Goal: Information Seeking & Learning: Learn about a topic

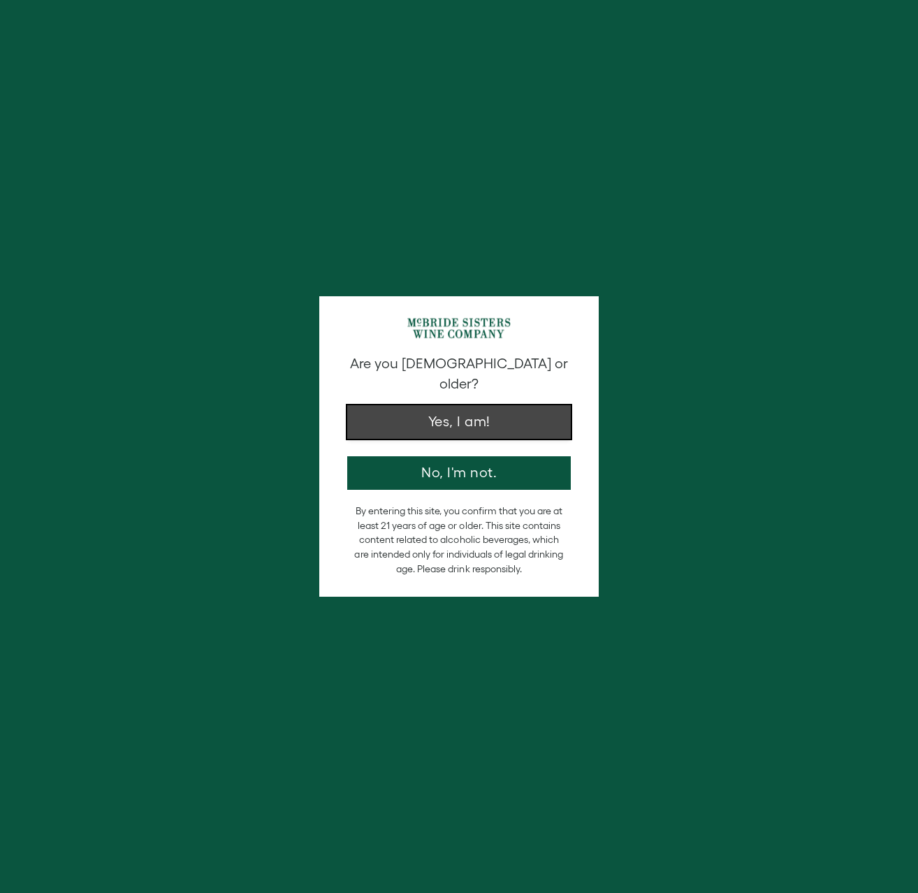
click at [433, 405] on button "Yes, I am!" at bounding box center [458, 422] width 223 height 34
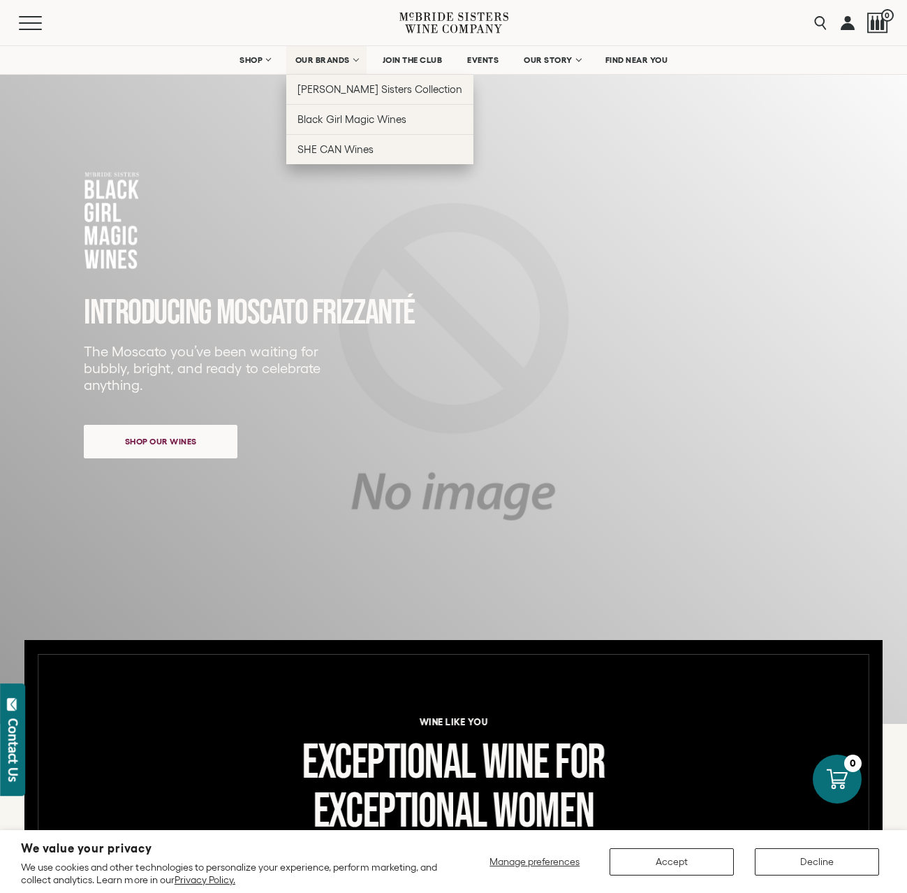
click at [313, 59] on span "OUR BRANDS" at bounding box center [322, 60] width 54 height 10
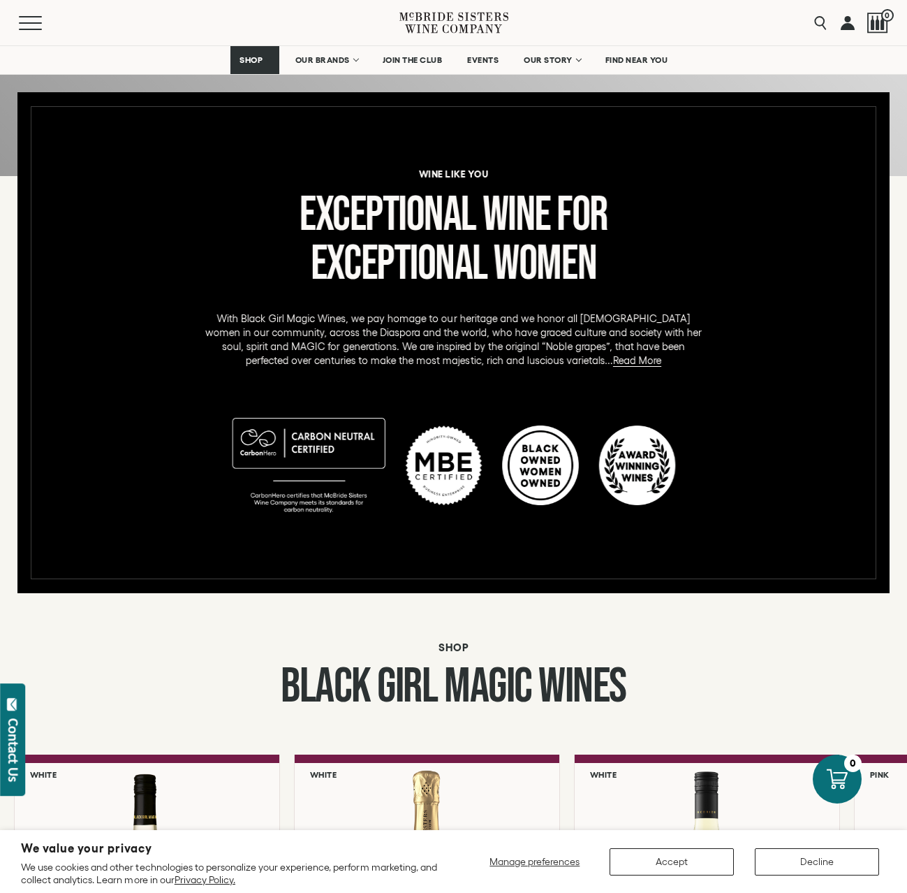
scroll to position [559, 0]
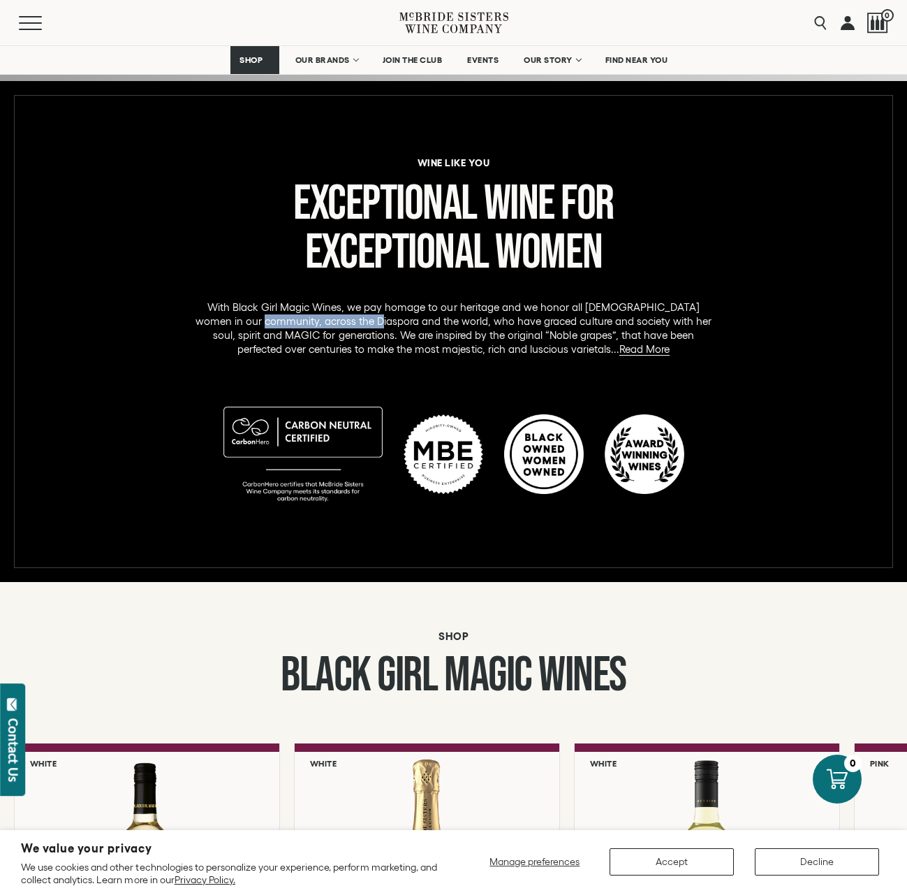
drag, startPoint x: 267, startPoint y: 320, endPoint x: 379, endPoint y: 323, distance: 112.5
click at [379, 323] on p "With Black Girl Magic Wines, we pay homage to our heritage and we honor all Bla…" at bounding box center [453, 328] width 525 height 56
click at [430, 324] on p "With Black Girl Magic Wines, we pay homage to our heritage and we honor all Bla…" at bounding box center [453, 328] width 525 height 56
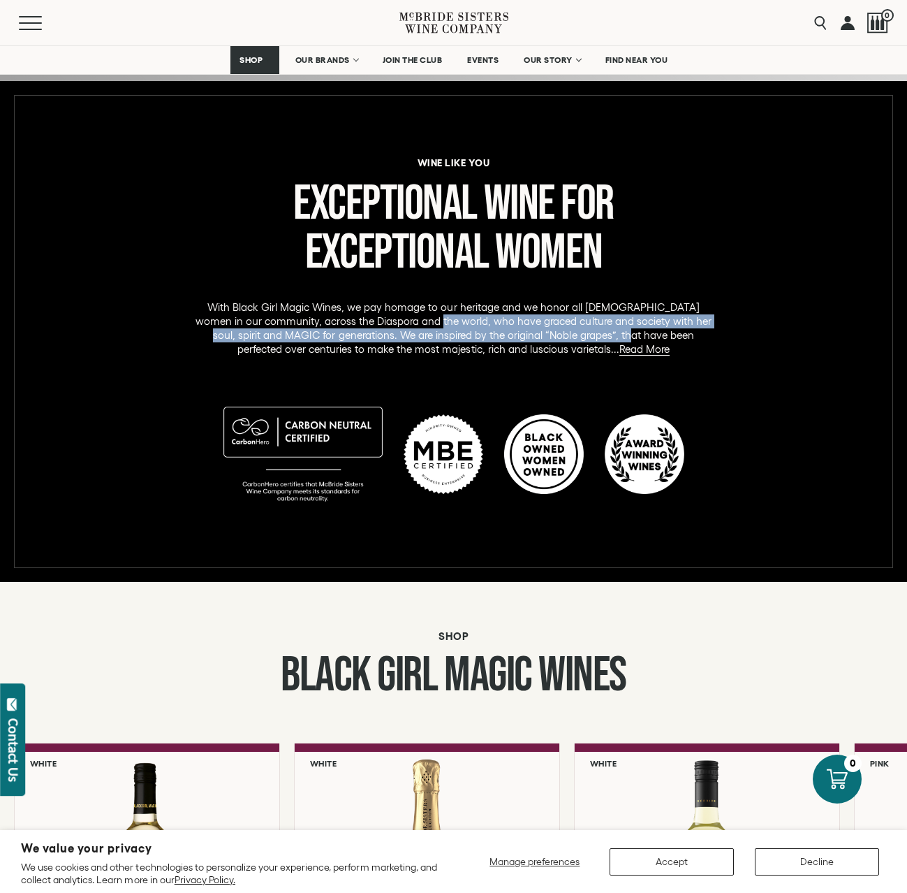
drag, startPoint x: 434, startPoint y: 324, endPoint x: 602, endPoint y: 336, distance: 168.0
click at [602, 336] on p "With Black Girl Magic Wines, we pay homage to our heritage and we honor all Bla…" at bounding box center [453, 328] width 525 height 56
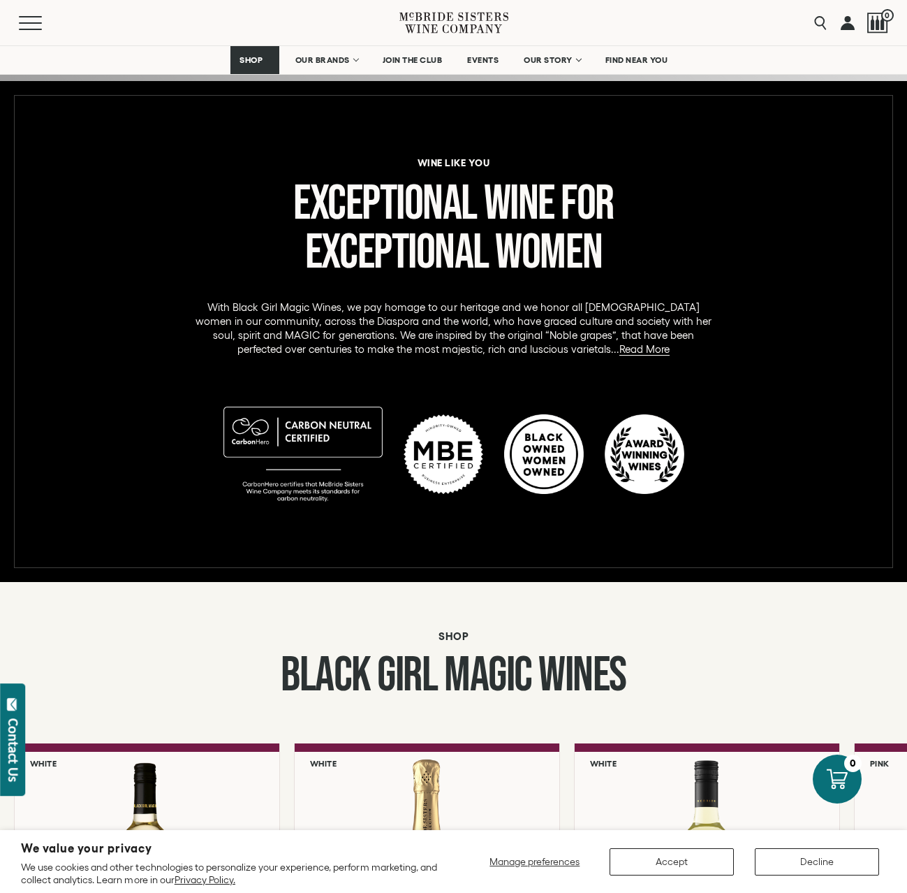
click at [642, 334] on p "With Black Girl Magic Wines, we pay homage to our heritage and we honor all Bla…" at bounding box center [453, 328] width 525 height 56
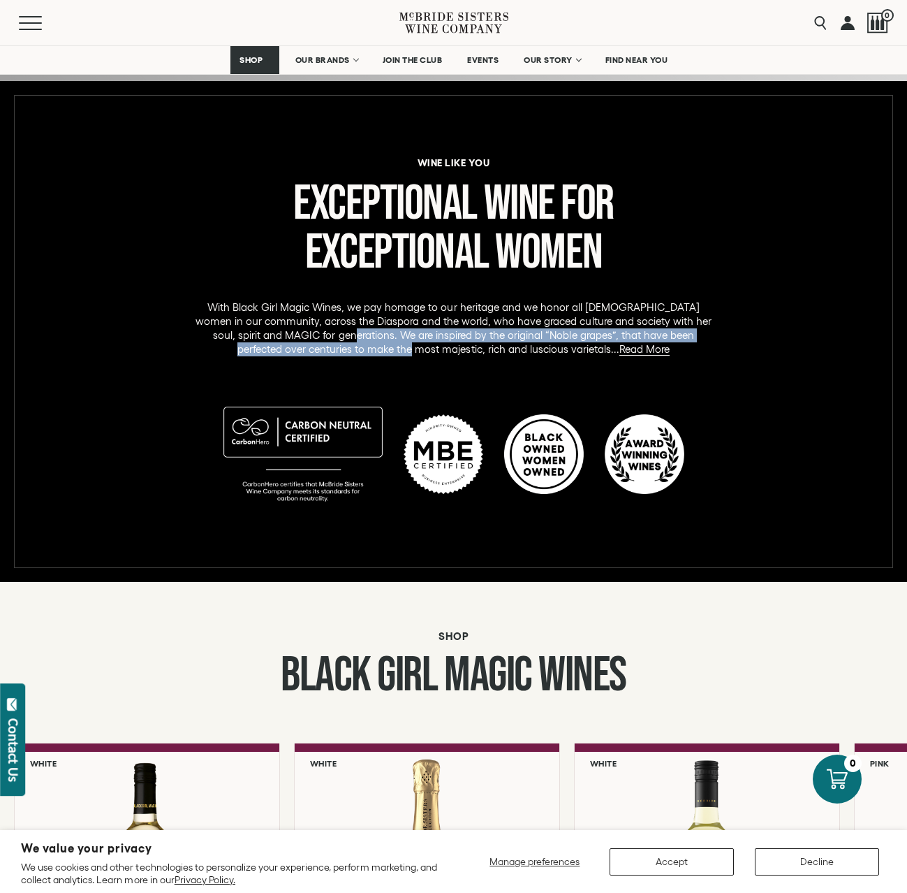
drag, startPoint x: 323, startPoint y: 333, endPoint x: 419, endPoint y: 344, distance: 96.9
click at [419, 344] on p "With Black Girl Magic Wines, we pay homage to our heritage and we honor all Bla…" at bounding box center [453, 328] width 525 height 56
click at [441, 335] on p "With Black Girl Magic Wines, we pay homage to our heritage and we honor all Bla…" at bounding box center [453, 328] width 525 height 56
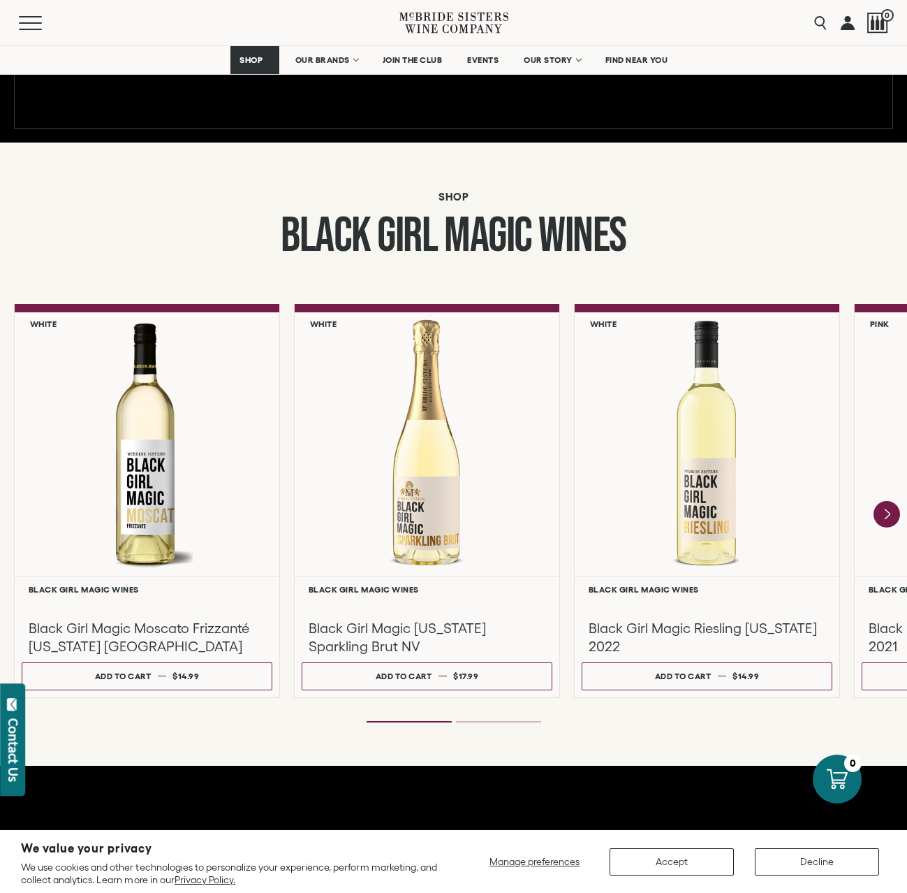
scroll to position [931, 0]
